Goal: Information Seeking & Learning: Find specific fact

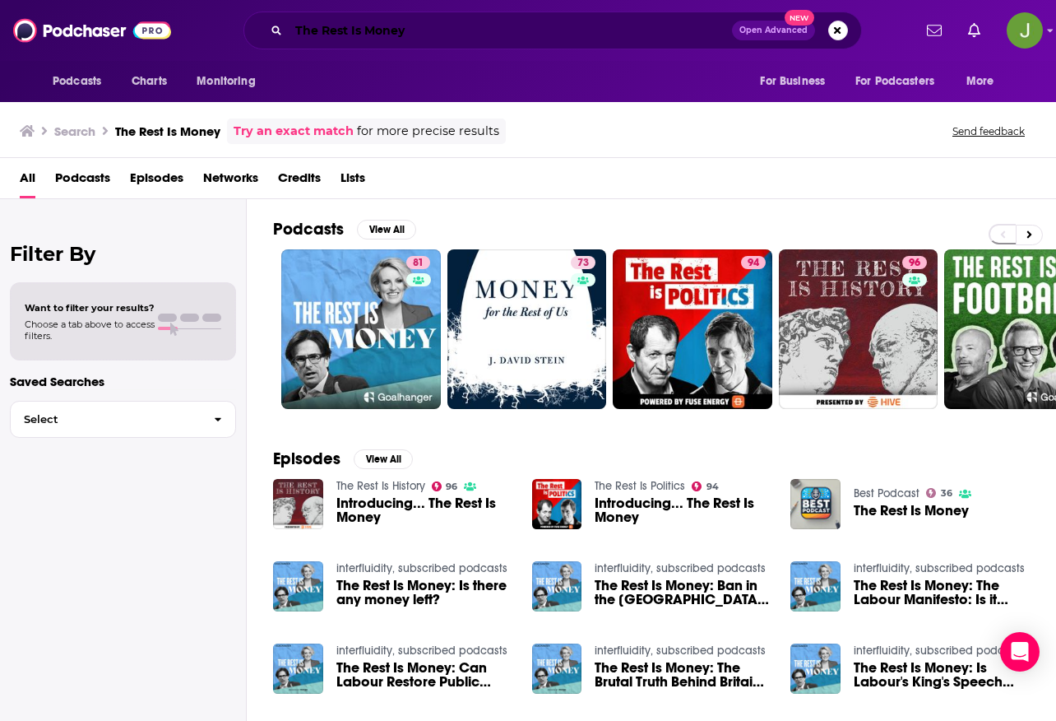
click at [380, 28] on input "The Rest Is Money" at bounding box center [510, 30] width 443 height 26
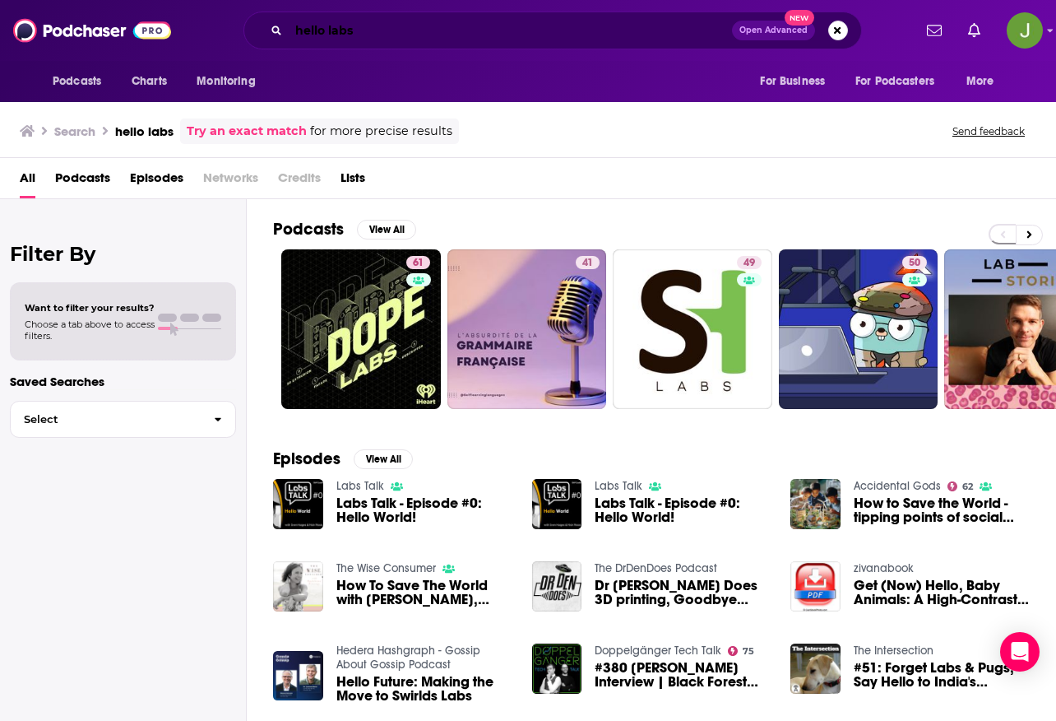
click at [397, 41] on input "hello labs" at bounding box center [510, 30] width 443 height 26
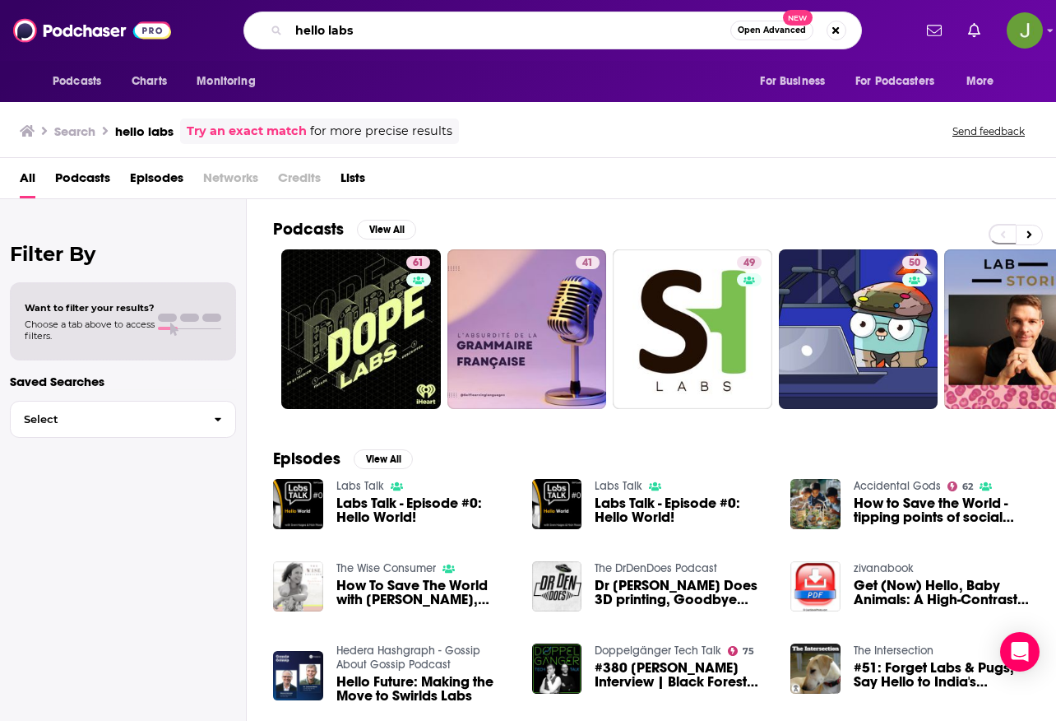
paste input "HELLO Crypto Podcast"
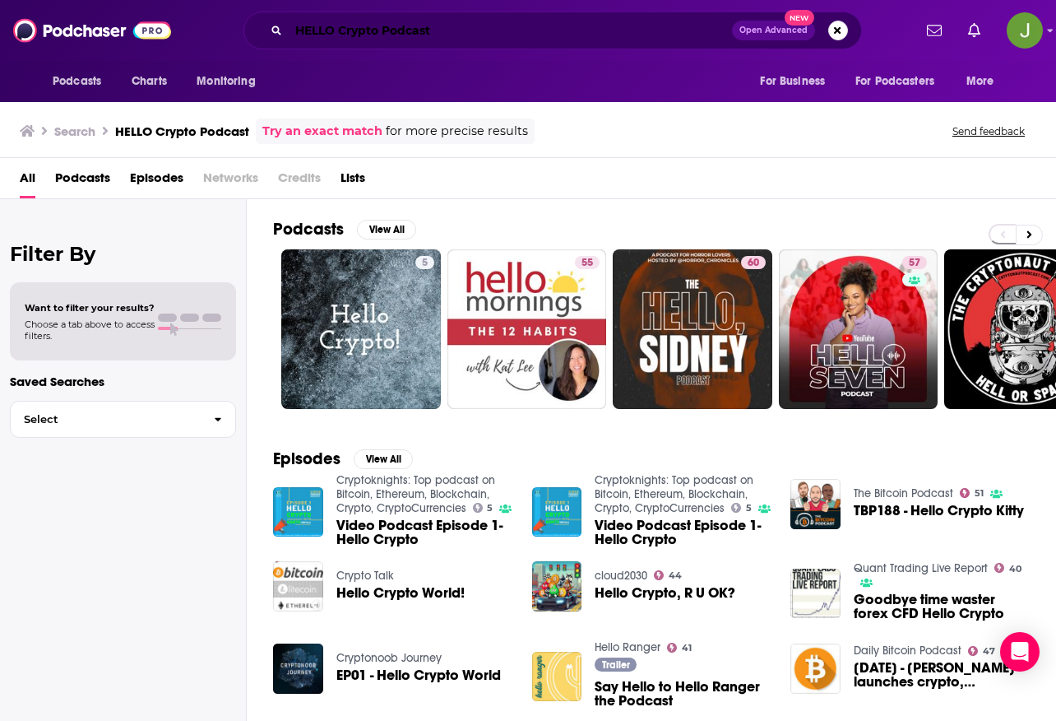
click at [478, 38] on input "HELLO Crypto Podcast" at bounding box center [510, 30] width 443 height 26
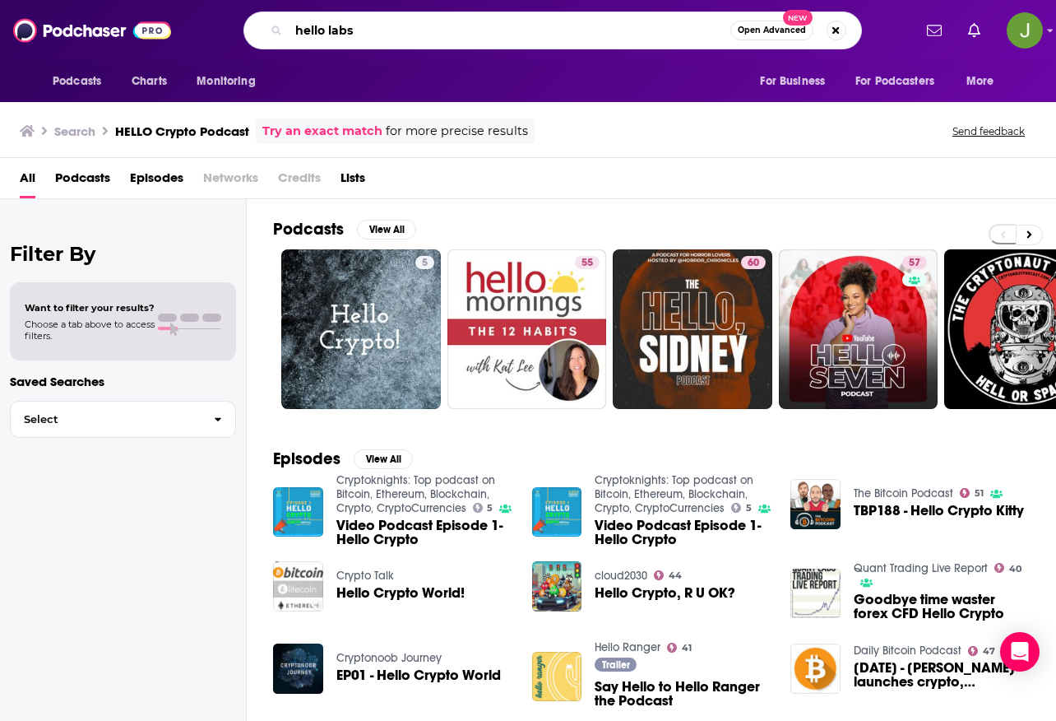
type input "hello labs"
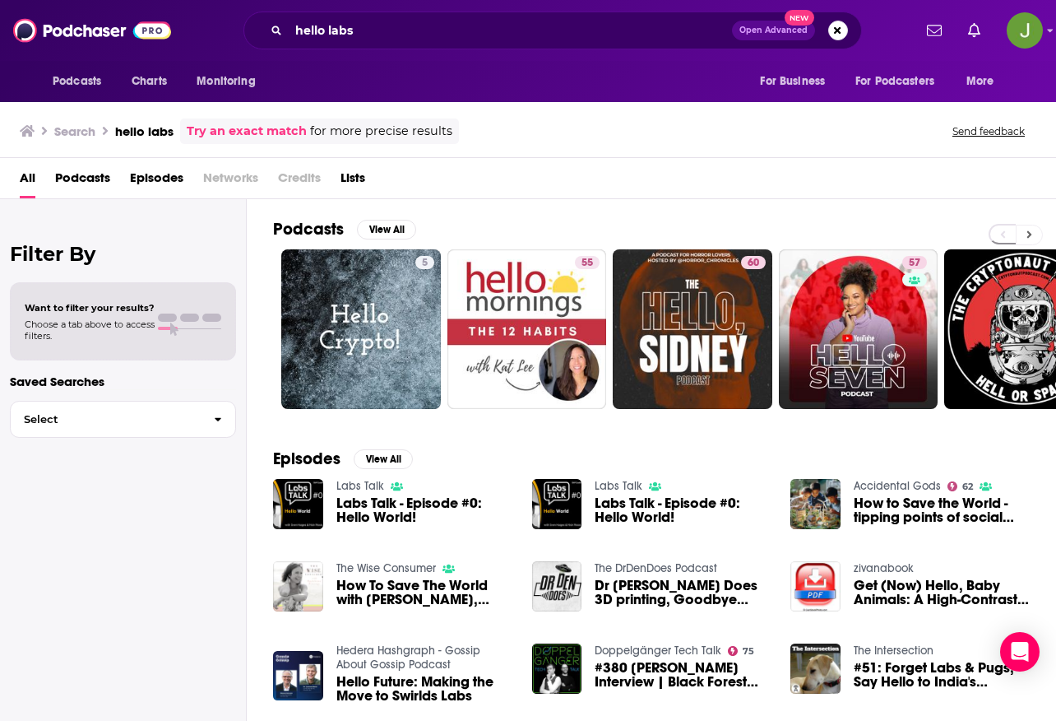
click at [1027, 234] on icon at bounding box center [1030, 235] width 6 height 12
